Goal: Find contact information: Find contact information

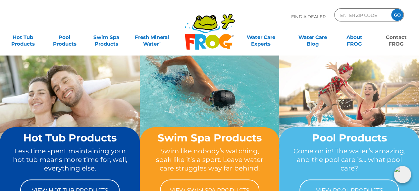
click at [394, 43] on link "Contact FROG" at bounding box center [396, 37] width 32 height 13
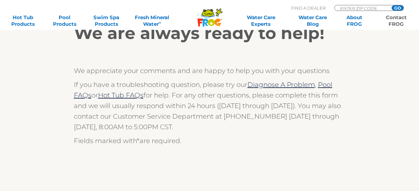
scroll to position [131, 0]
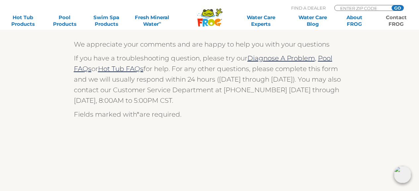
drag, startPoint x: 424, startPoint y: 35, endPoint x: 422, endPoint y: 69, distance: 33.8
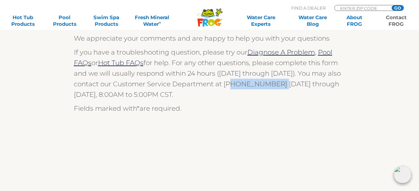
drag, startPoint x: 225, startPoint y: 85, endPoint x: 270, endPoint y: 85, distance: 45.7
click at [270, 85] on p "If you have a troubleshooting question, please try our Diagnose A Problem, Pool…" at bounding box center [210, 73] width 272 height 53
copy p "800) 222-0169"
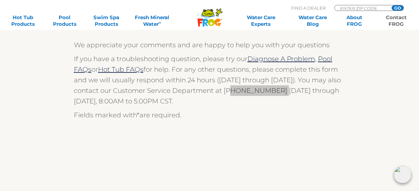
scroll to position [149, 0]
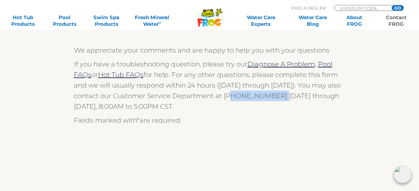
click at [392, 18] on link "Contact FROG" at bounding box center [396, 20] width 32 height 13
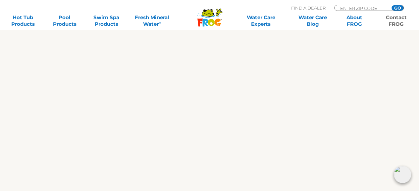
scroll to position [366, 0]
